Goal: Task Accomplishment & Management: Use online tool/utility

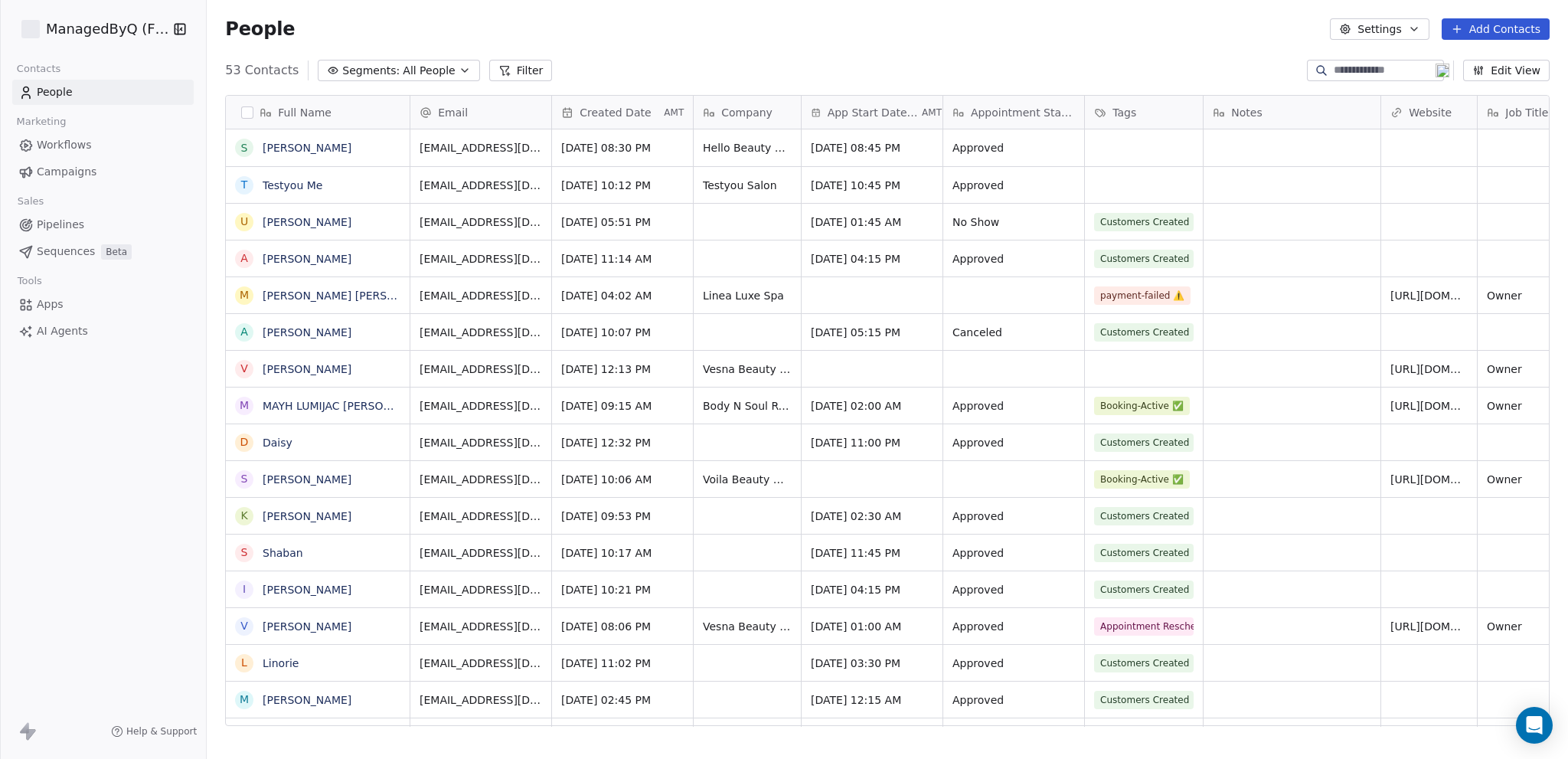
scroll to position [657, 1349]
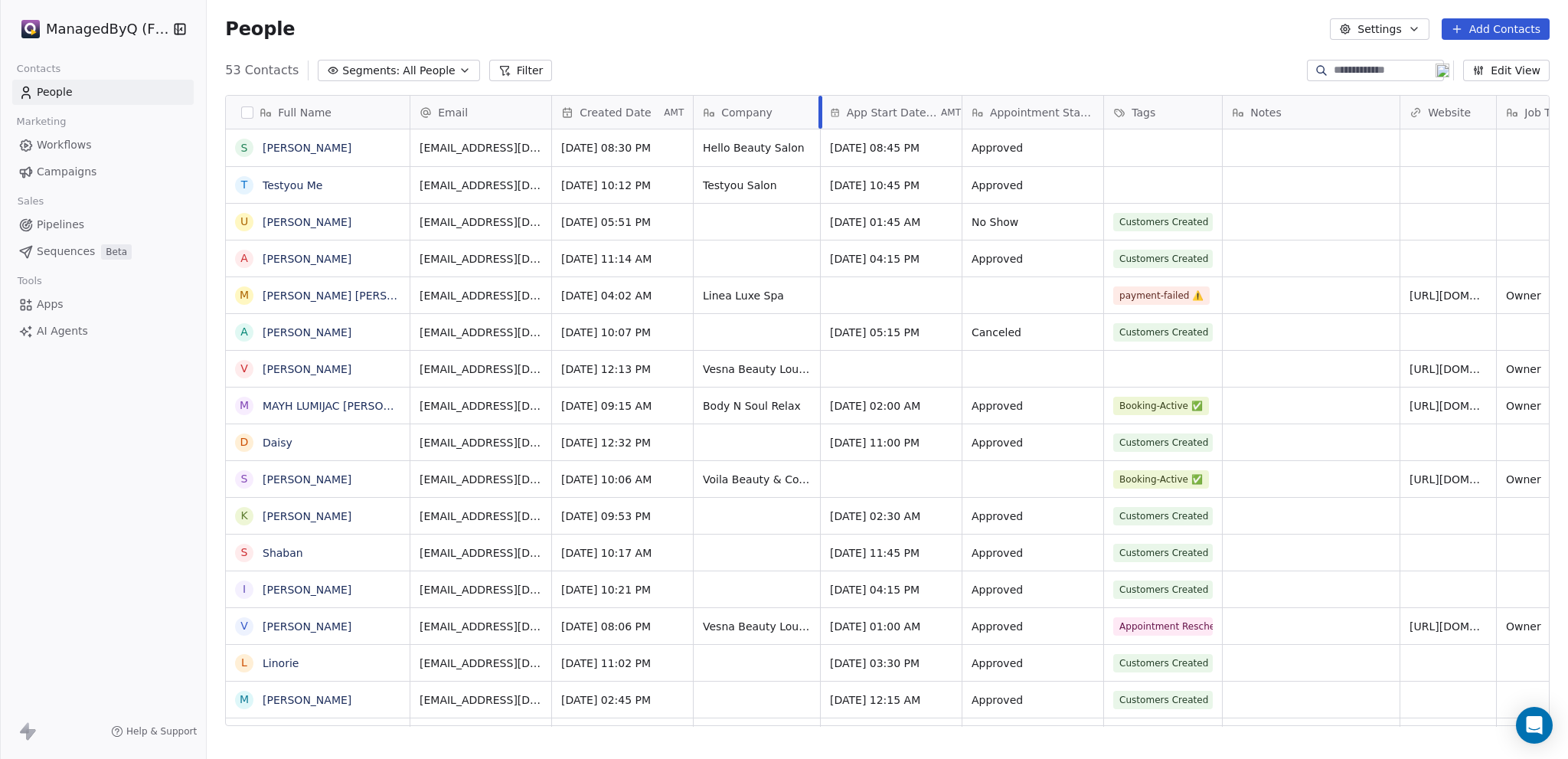
drag, startPoint x: 799, startPoint y: 106, endPoint x: 818, endPoint y: 106, distance: 19.0
click at [818, 106] on div at bounding box center [820, 112] width 4 height 33
click at [861, 184] on span "[DATE] 10:45 PM" at bounding box center [877, 185] width 93 height 15
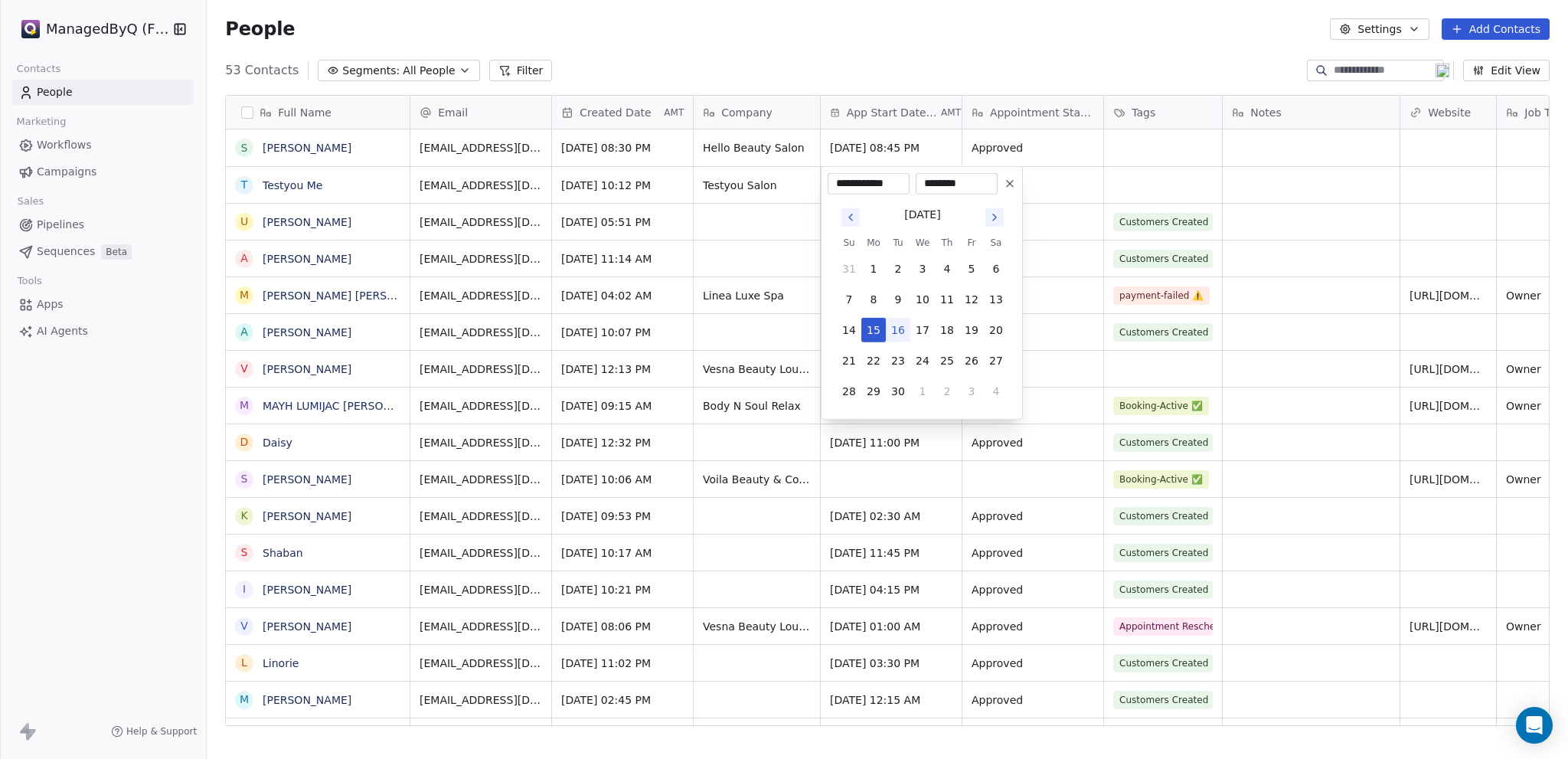
click at [910, 342] on button "16" at bounding box center [897, 329] width 24 height 24
type input "**********"
click at [1084, 155] on html "ManagedByQ (FZE) Contacts People Marketing Workflows Campaigns Sales Pipelines …" at bounding box center [784, 379] width 1568 height 759
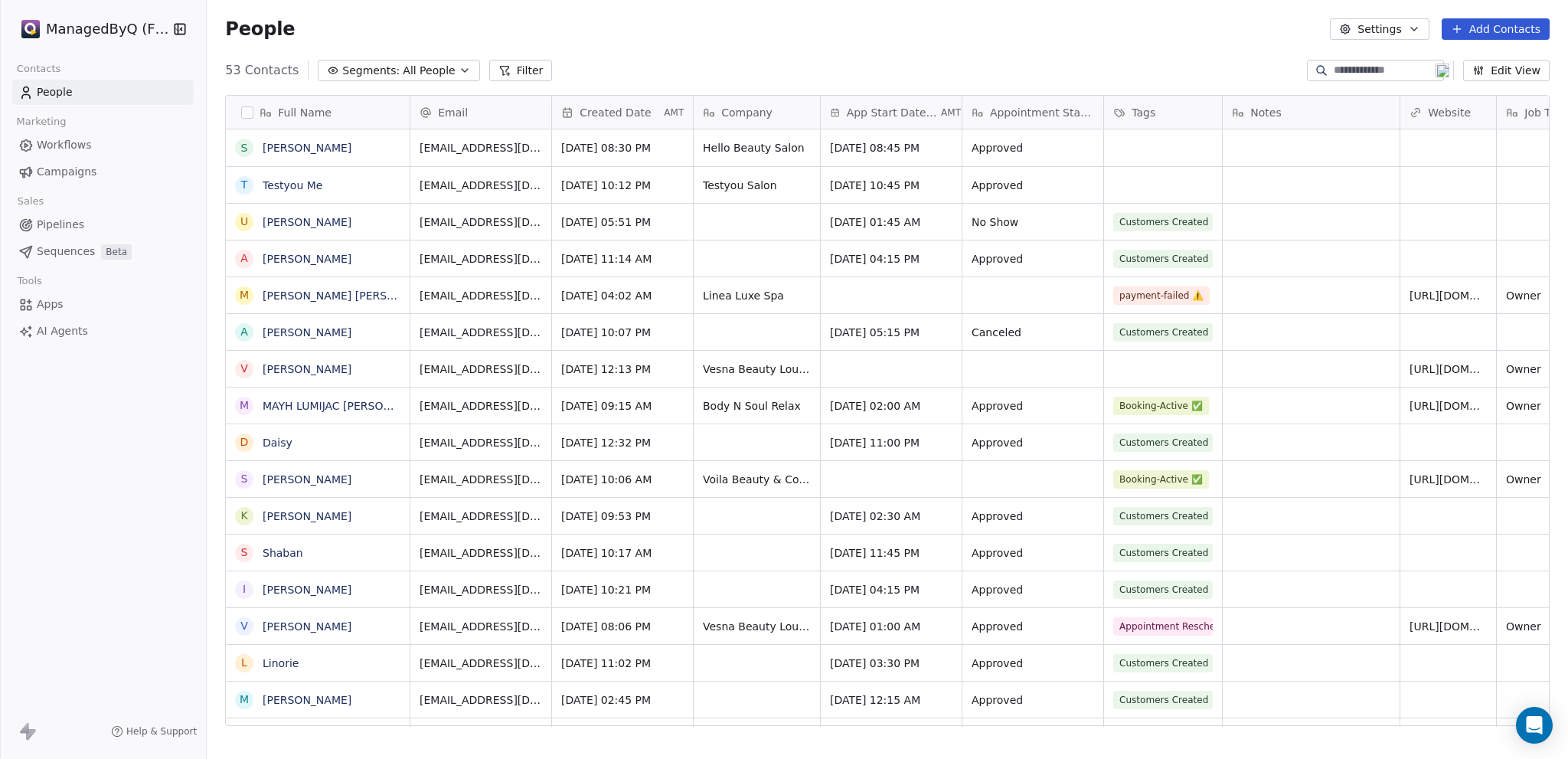
click at [66, 146] on span "Workflows" at bounding box center [64, 145] width 55 height 16
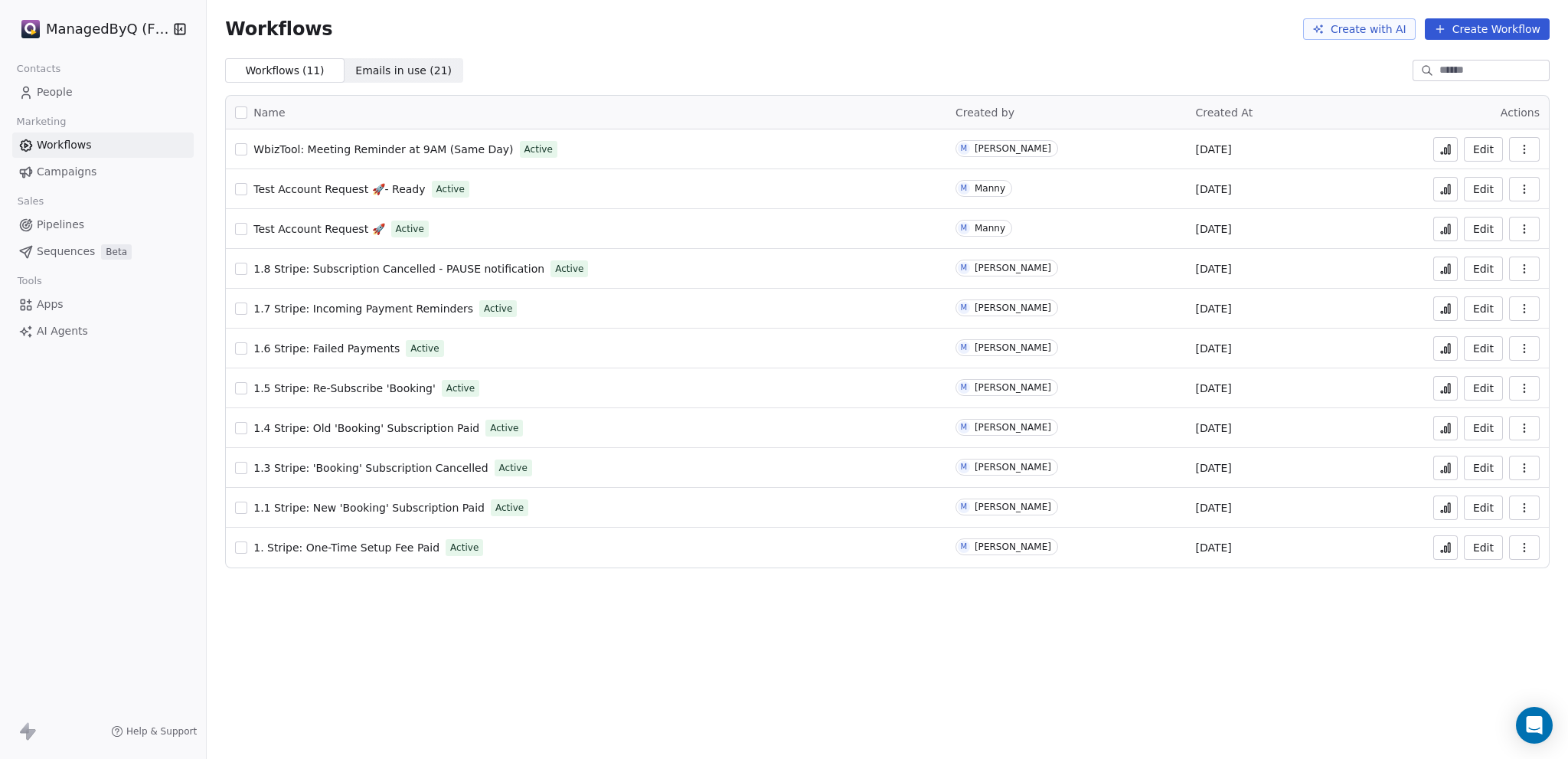
click at [77, 34] on html "ManagedByQ (FZE) Contacts People Marketing Workflows Campaigns Sales Pipelines …" at bounding box center [784, 379] width 1568 height 759
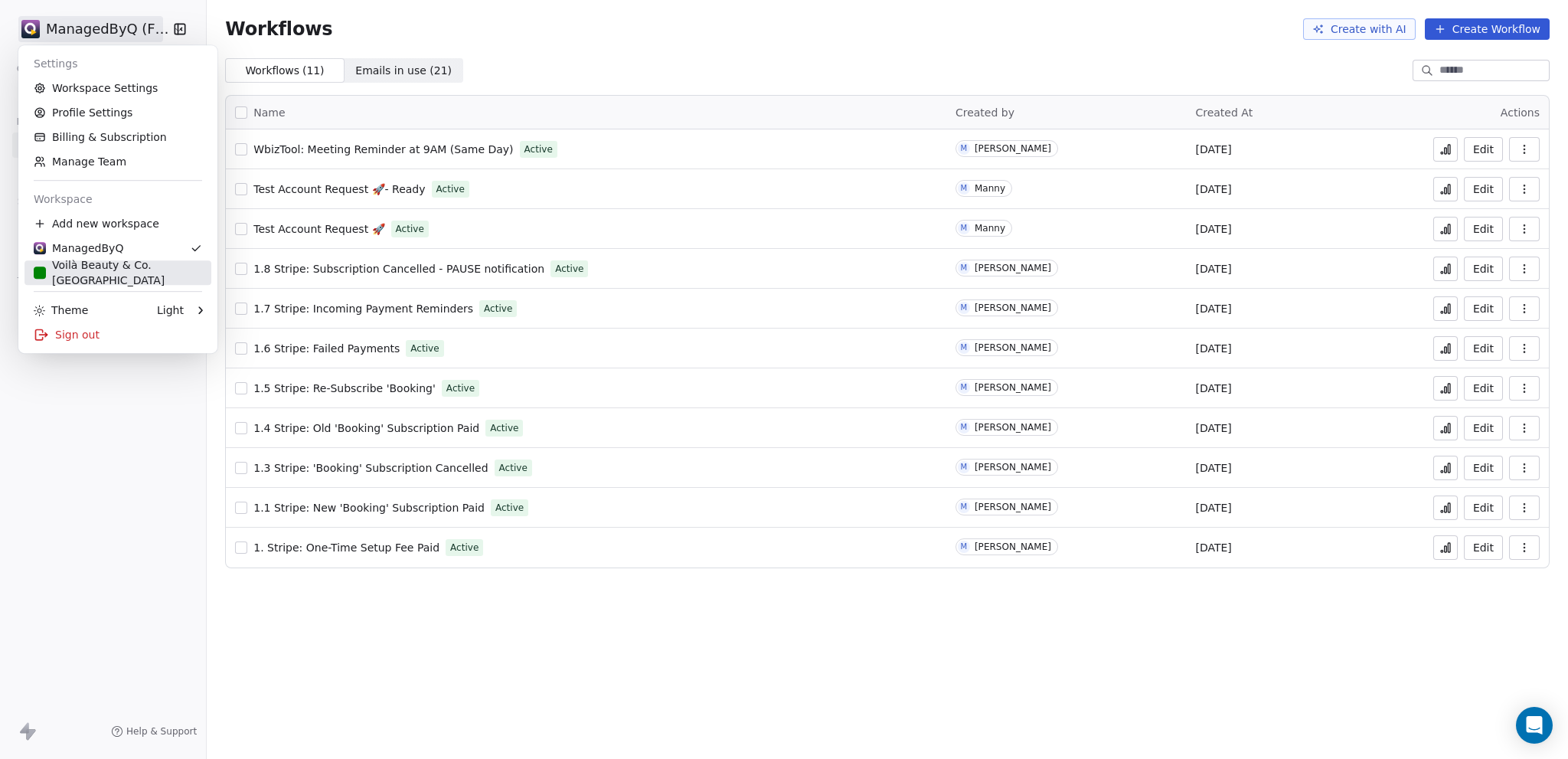
click at [89, 278] on div "Voilà Beauty & Co. [GEOGRAPHIC_DATA]" at bounding box center [118, 273] width 169 height 31
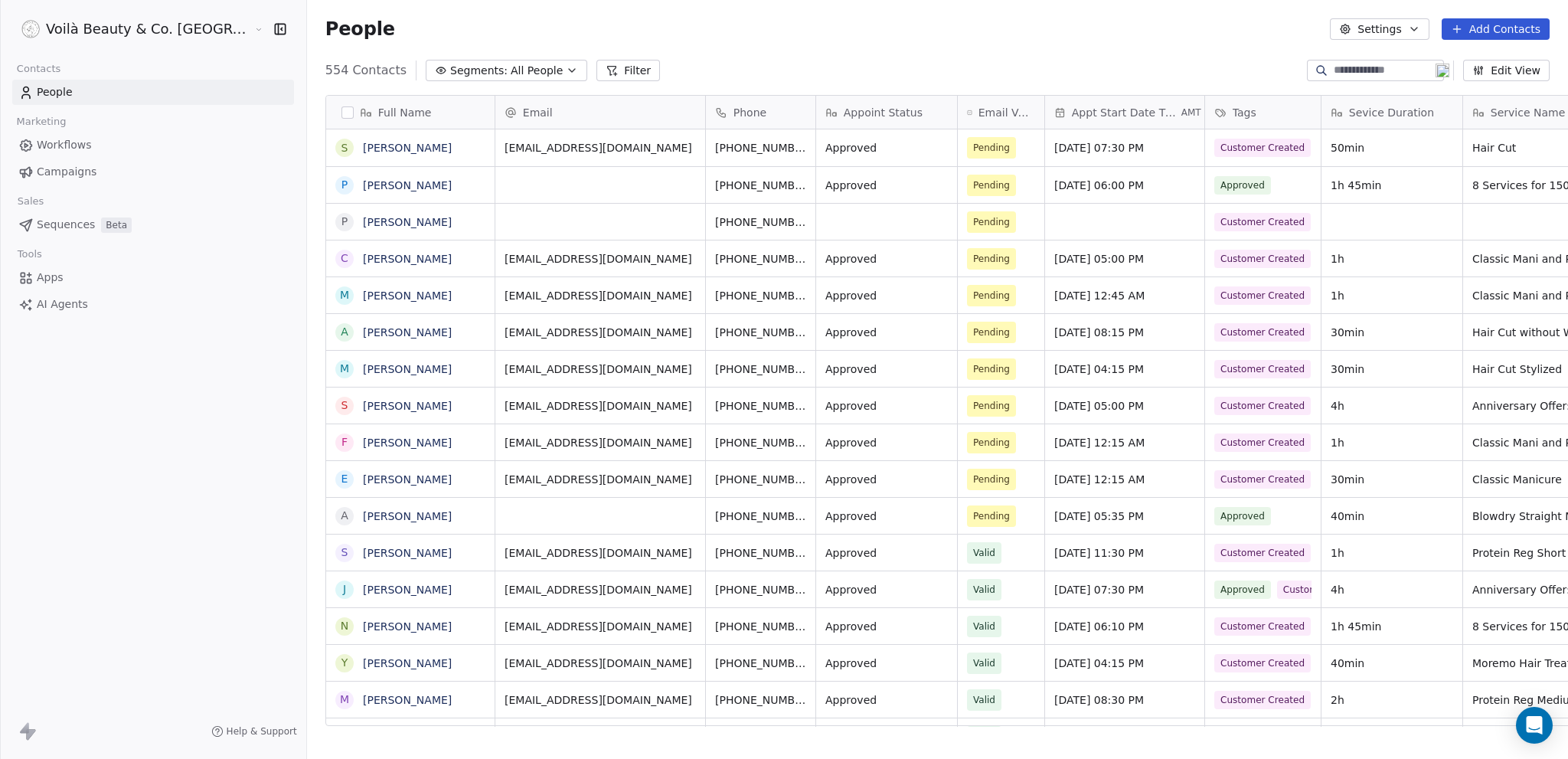
scroll to position [657, 1322]
click at [1200, 115] on div at bounding box center [1202, 112] width 4 height 33
drag, startPoint x: 1384, startPoint y: 103, endPoint x: 1372, endPoint y: 106, distance: 12.4
click at [1445, 106] on div at bounding box center [1447, 112] width 4 height 33
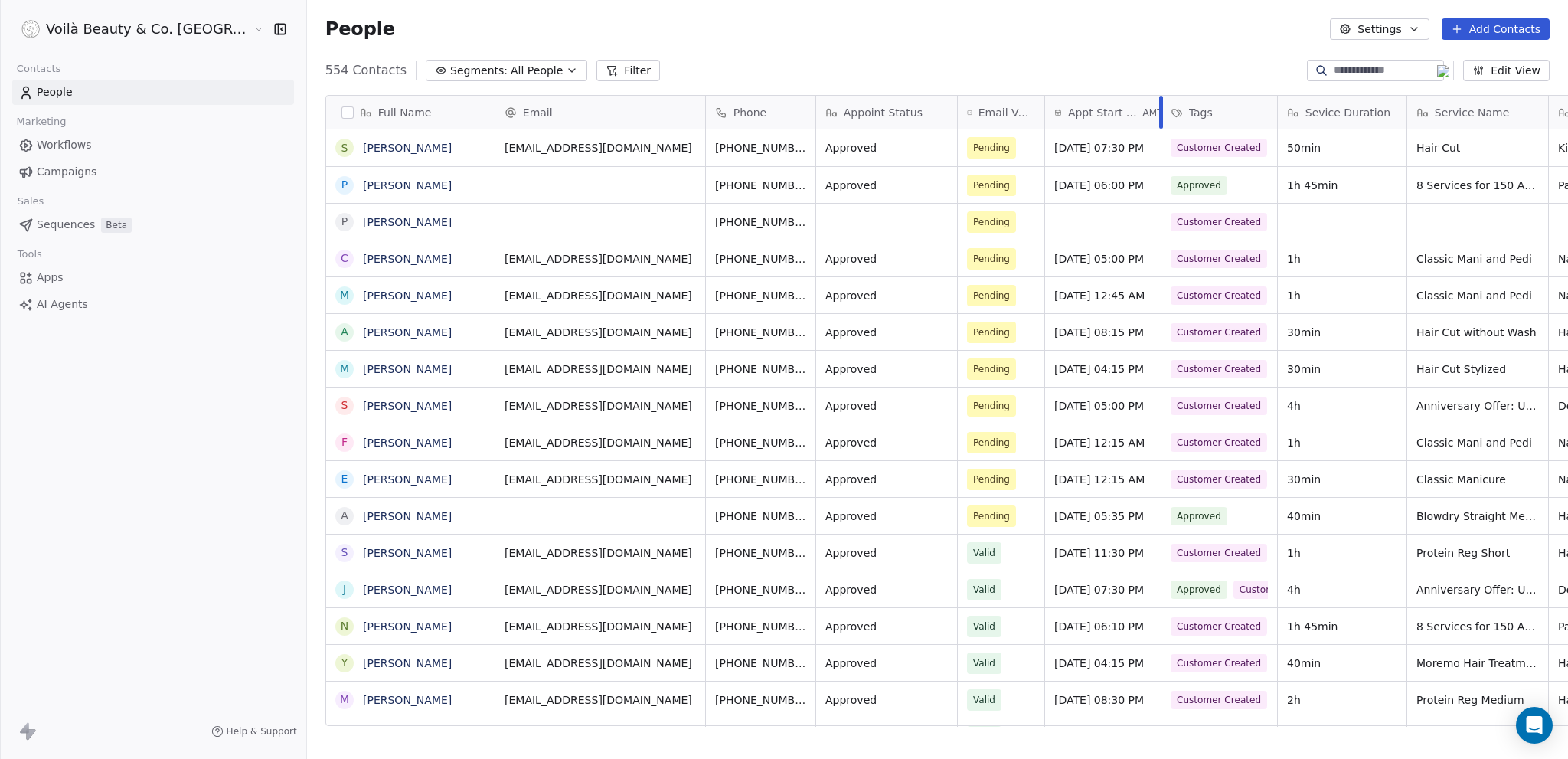
drag, startPoint x: 1127, startPoint y: 102, endPoint x: 1086, endPoint y: 102, distance: 41.0
click at [1159, 102] on div at bounding box center [1161, 112] width 4 height 33
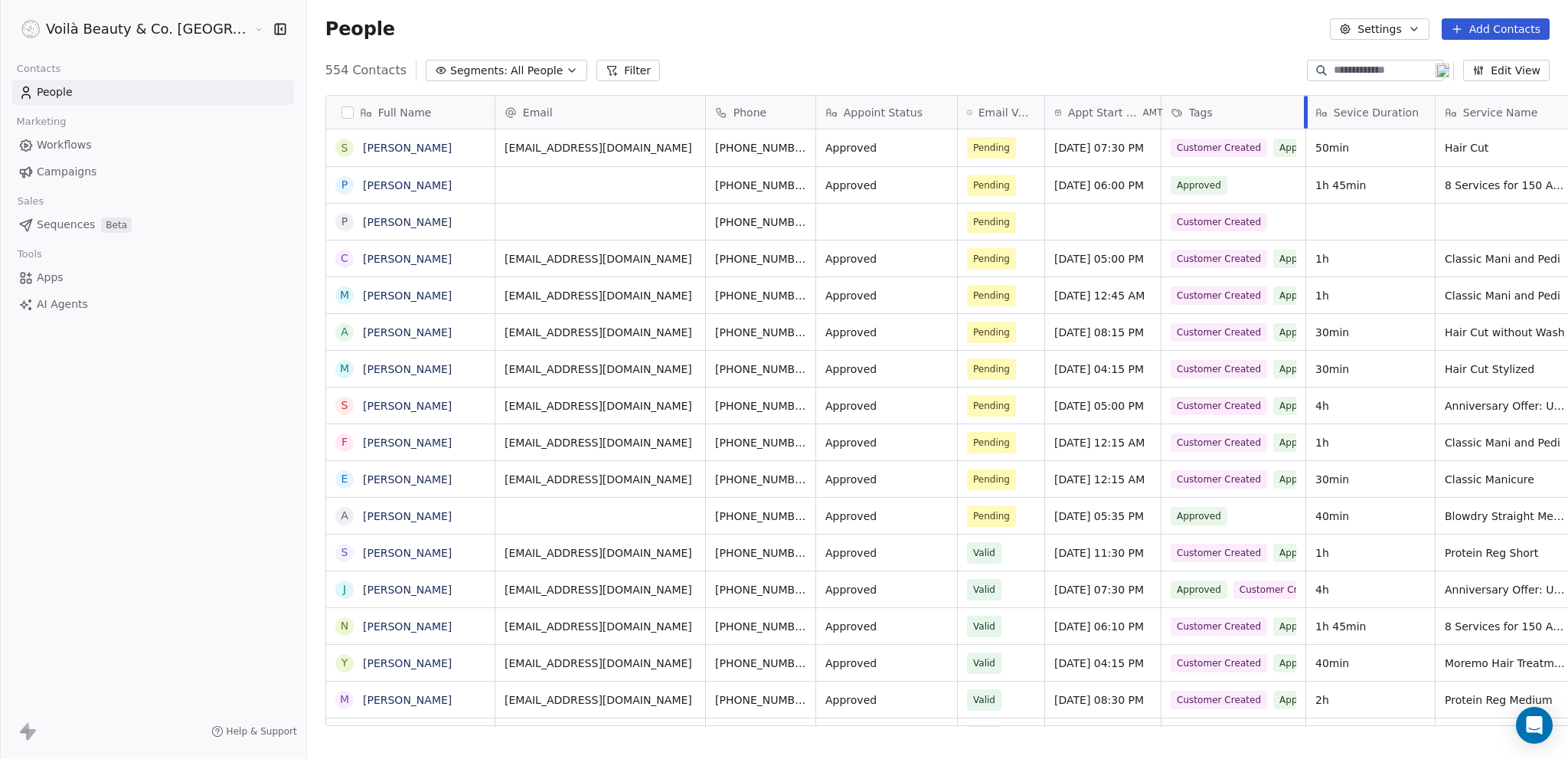
click at [1206, 107] on div "Email Phone Appoint Status Email Verification Status Appt Start Date Time AMT T…" at bounding box center [1338, 112] width 1685 height 34
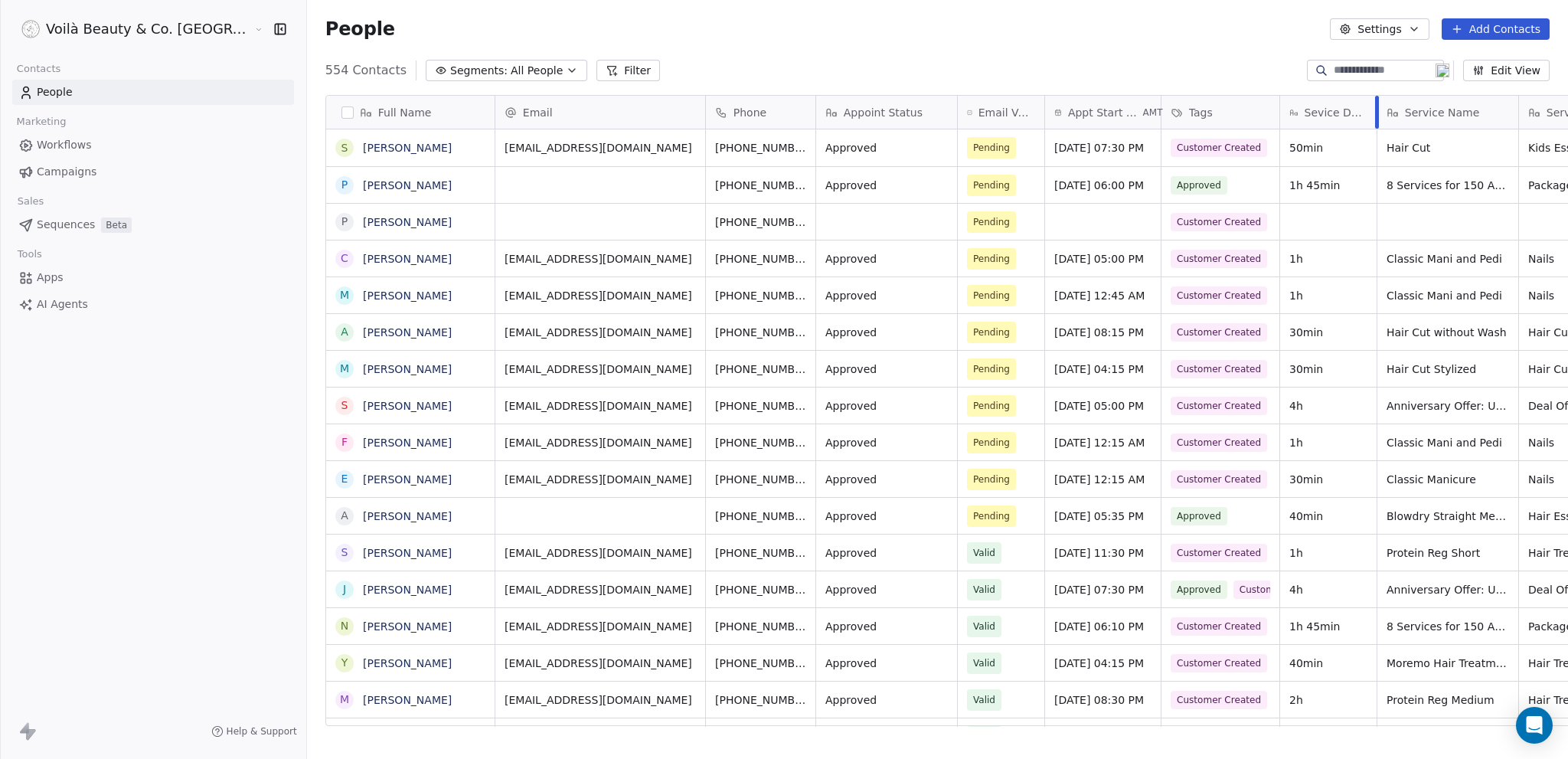
drag, startPoint x: 1335, startPoint y: 106, endPoint x: 1298, endPoint y: 106, distance: 37.0
click at [1375, 106] on div at bounding box center [1377, 112] width 4 height 33
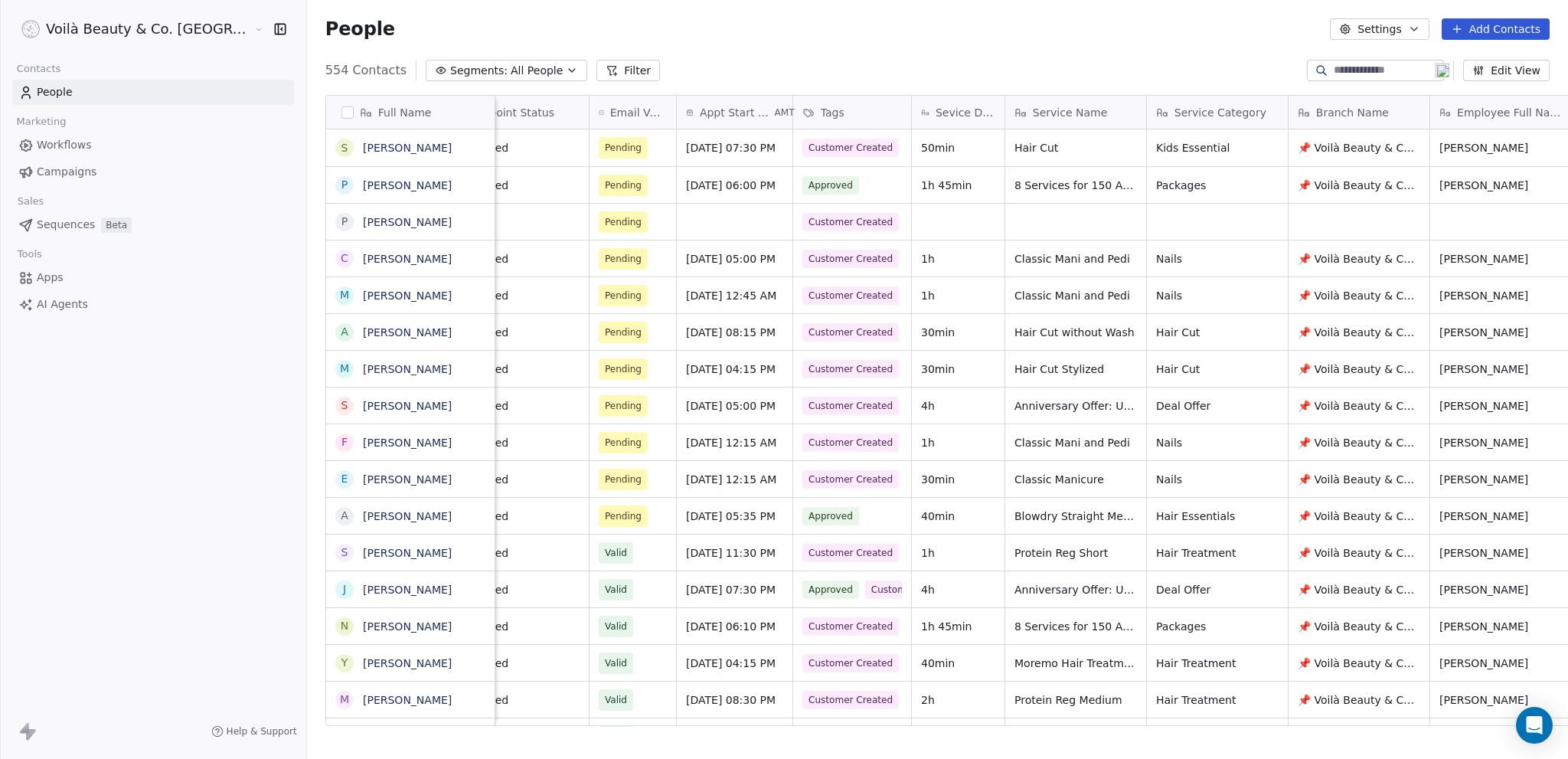
scroll to position [0, 0]
